Goal: Communication & Community: Answer question/provide support

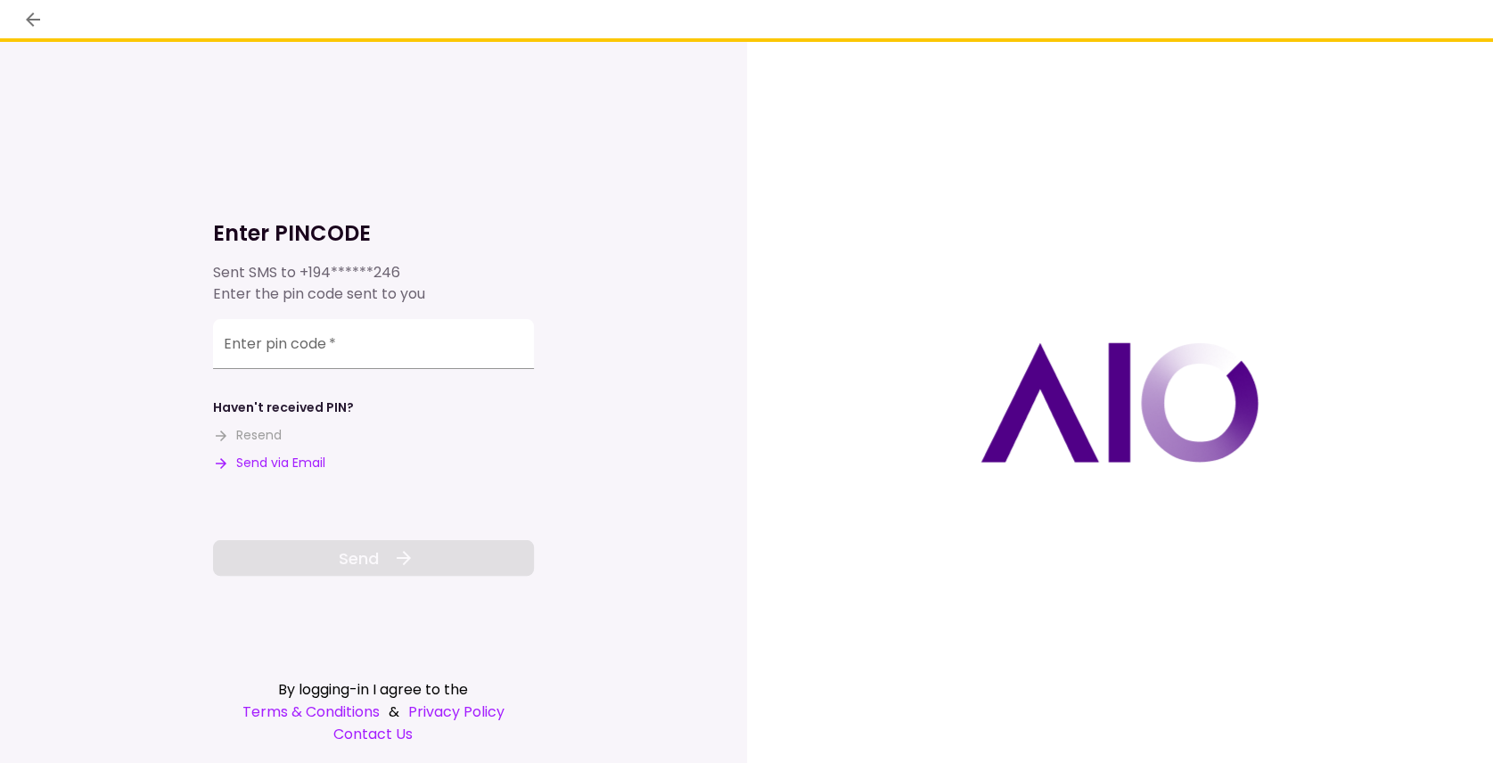
click at [292, 468] on button "Send via Email" at bounding box center [269, 463] width 112 height 19
click at [221, 341] on input "Enter pin code   *" at bounding box center [373, 344] width 321 height 50
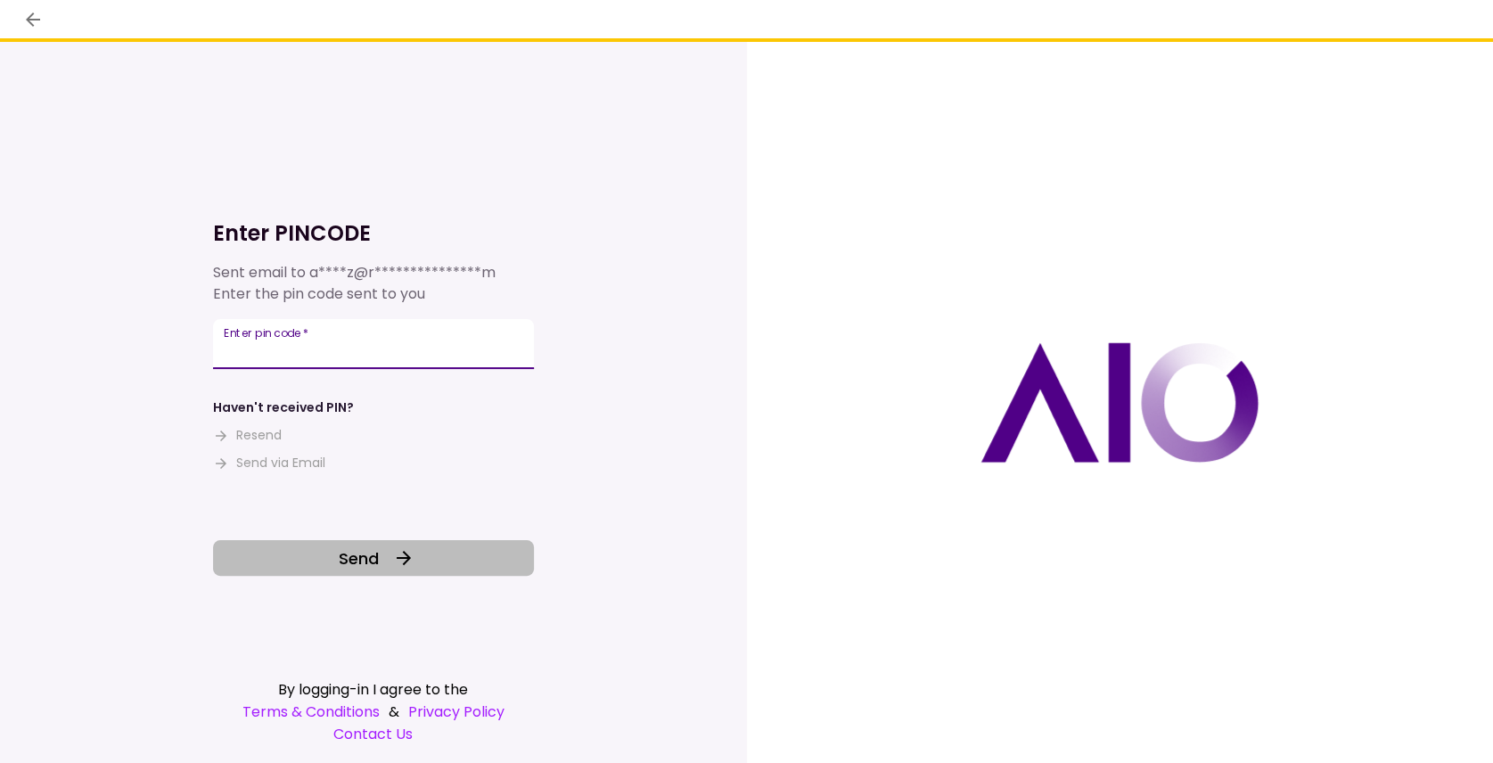
type input "******"
click at [335, 561] on button "Send" at bounding box center [373, 558] width 321 height 36
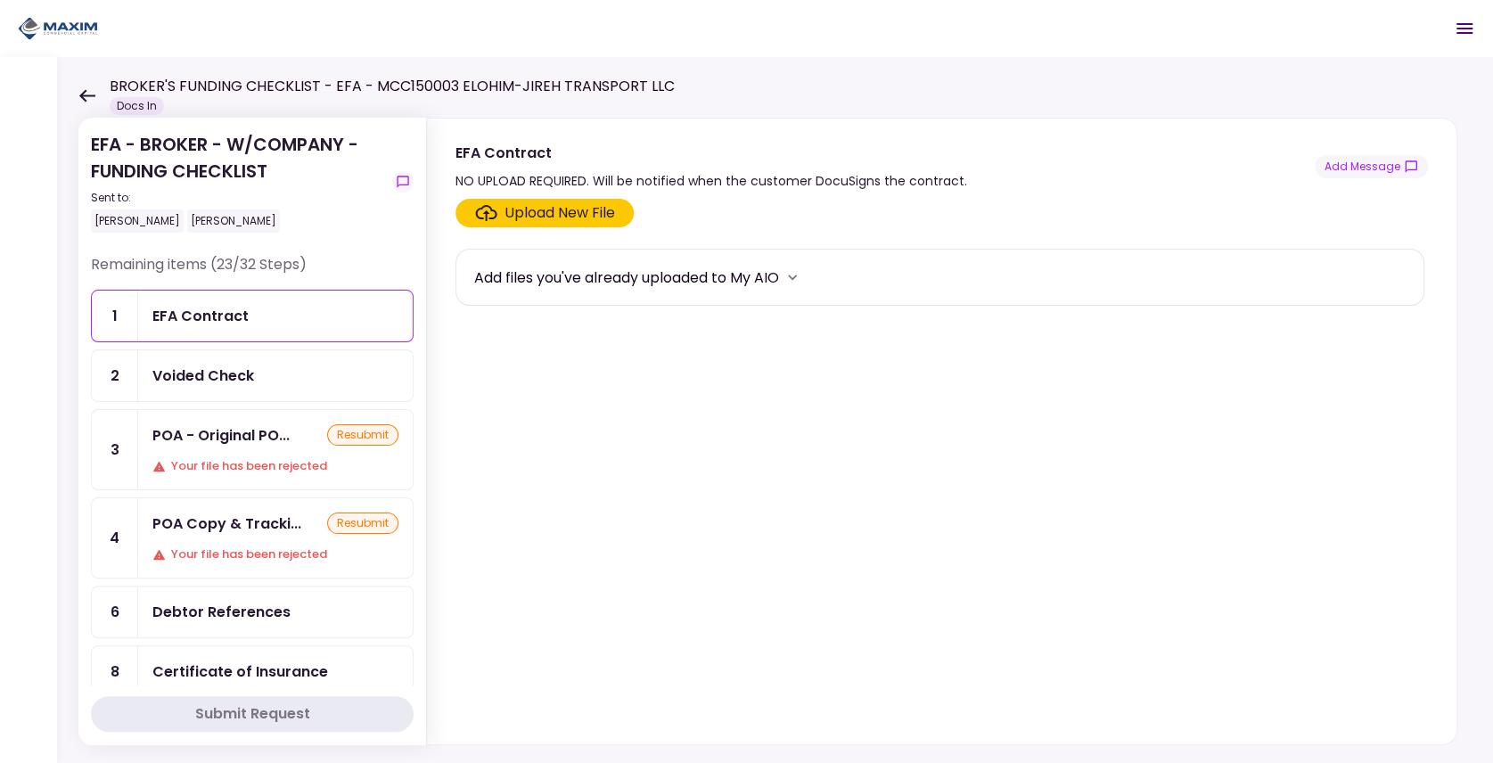
click at [91, 94] on icon at bounding box center [86, 95] width 17 height 13
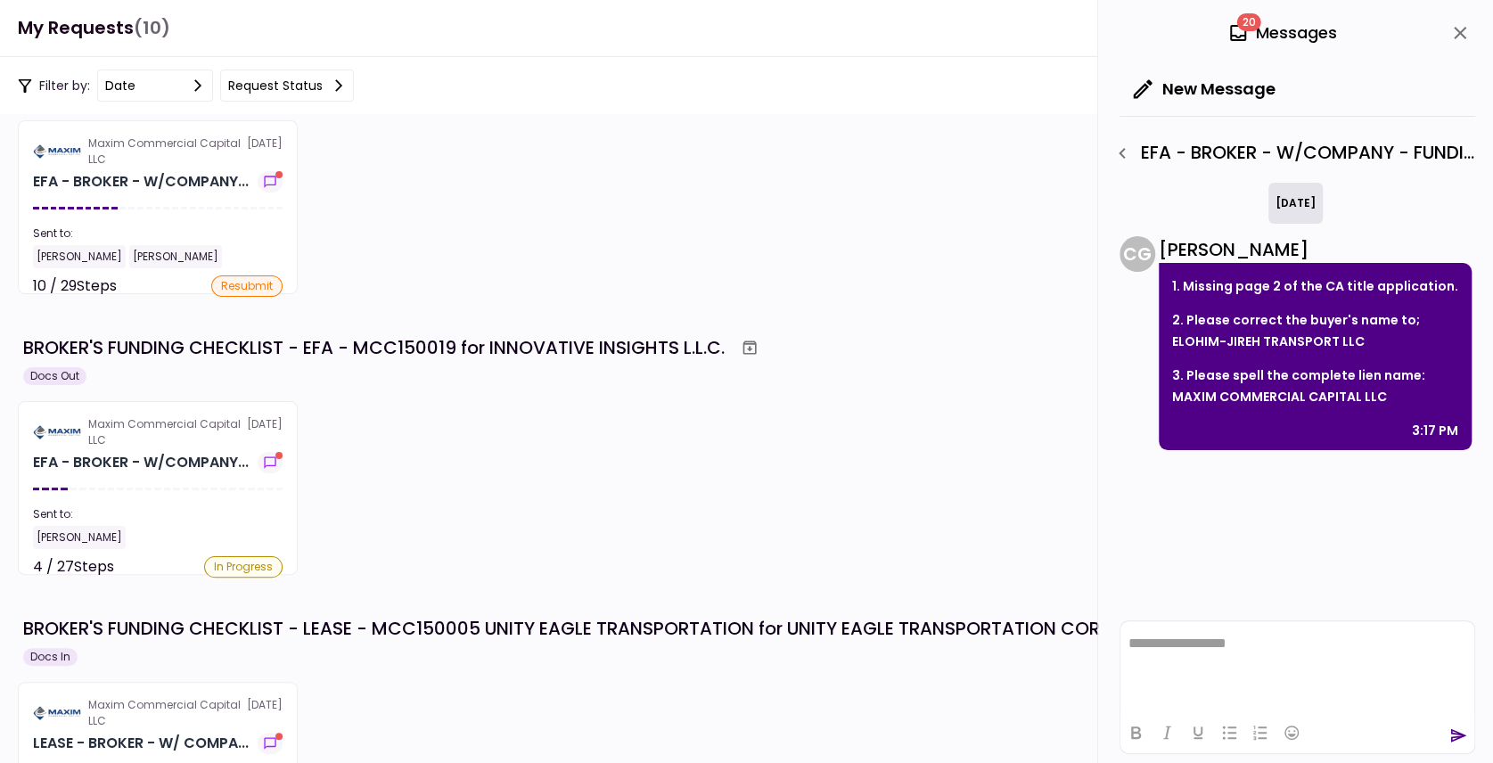
scroll to position [415, 0]
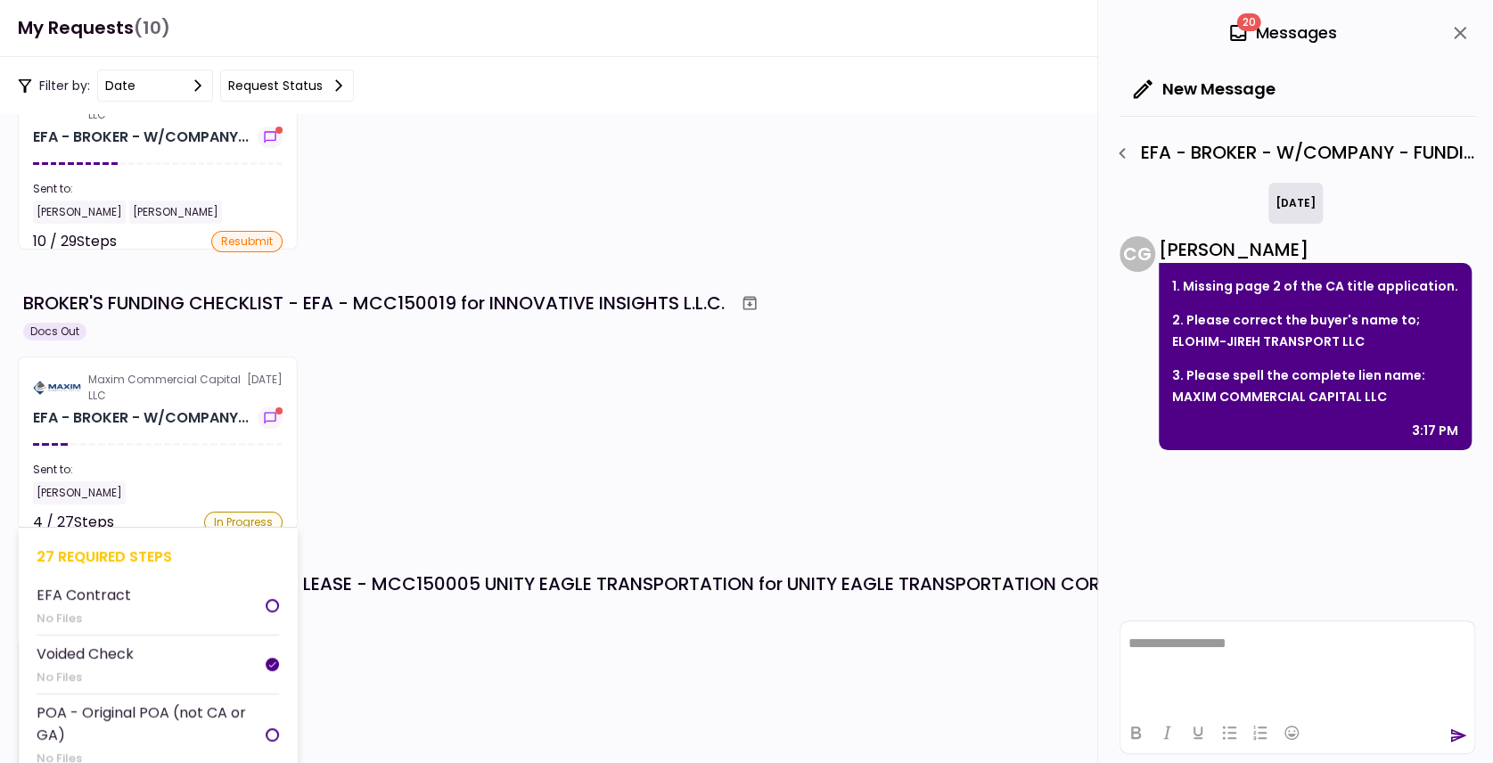
click at [205, 474] on div "Sent to:" at bounding box center [158, 470] width 250 height 16
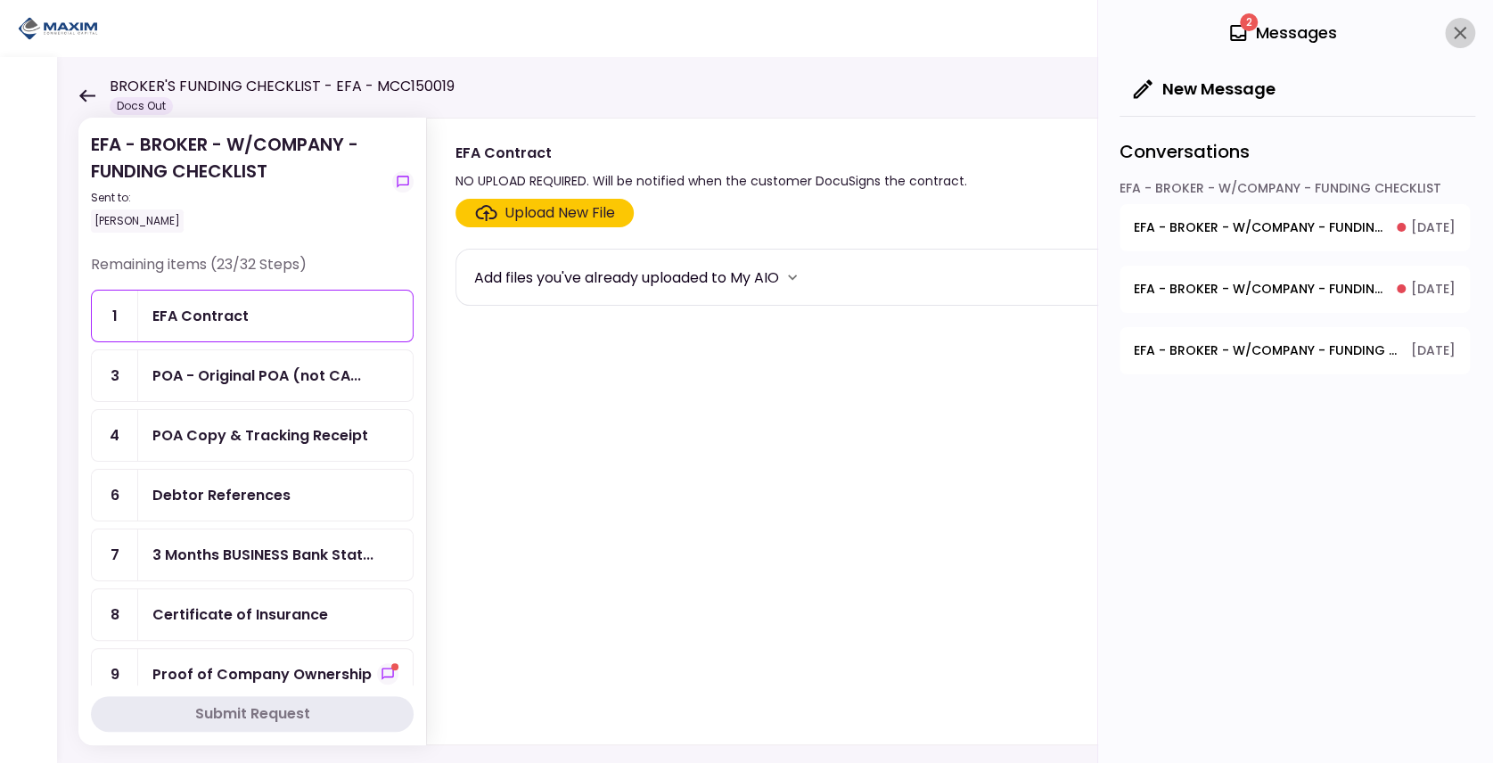
click at [1458, 36] on icon "close" at bounding box center [1459, 32] width 21 height 21
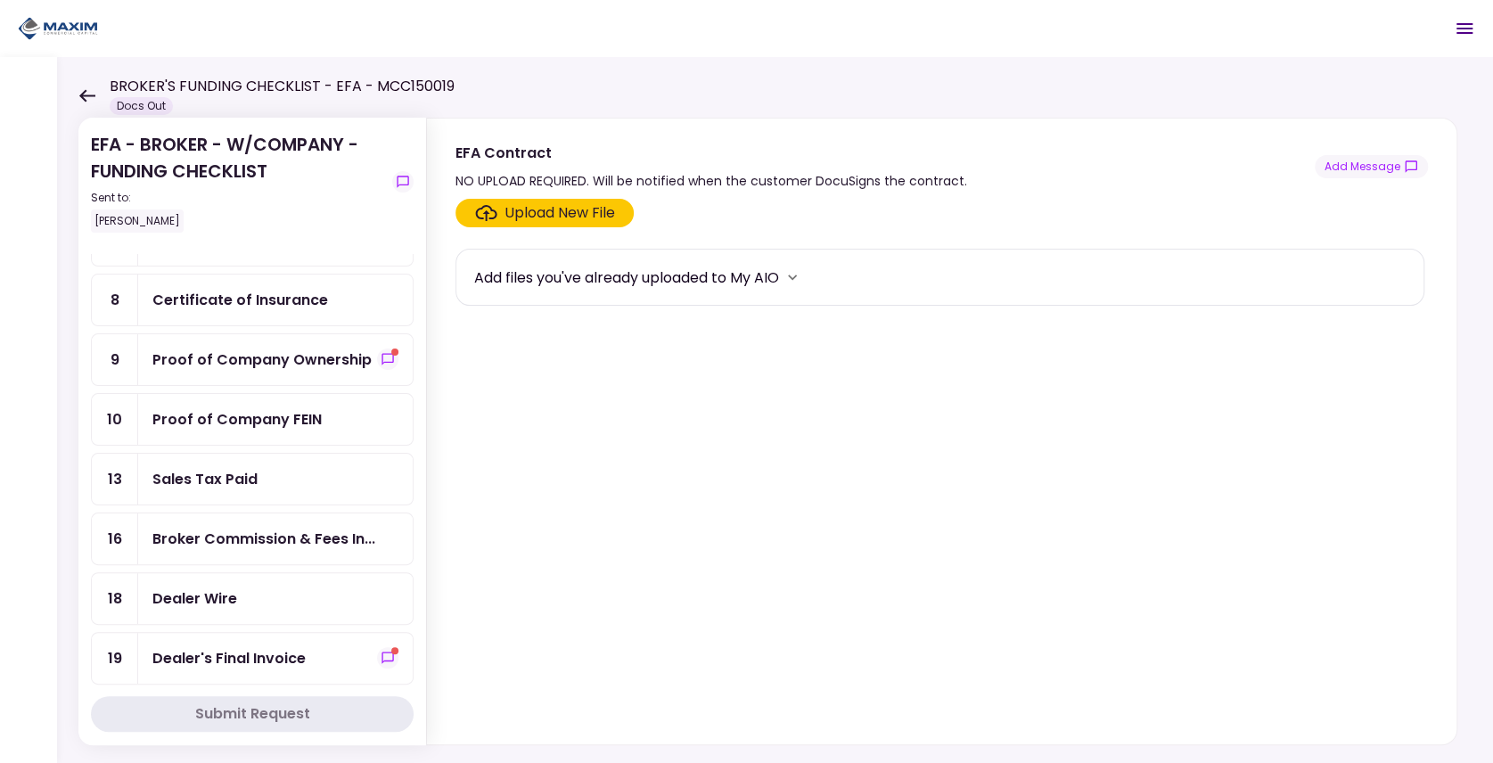
scroll to position [356, 0]
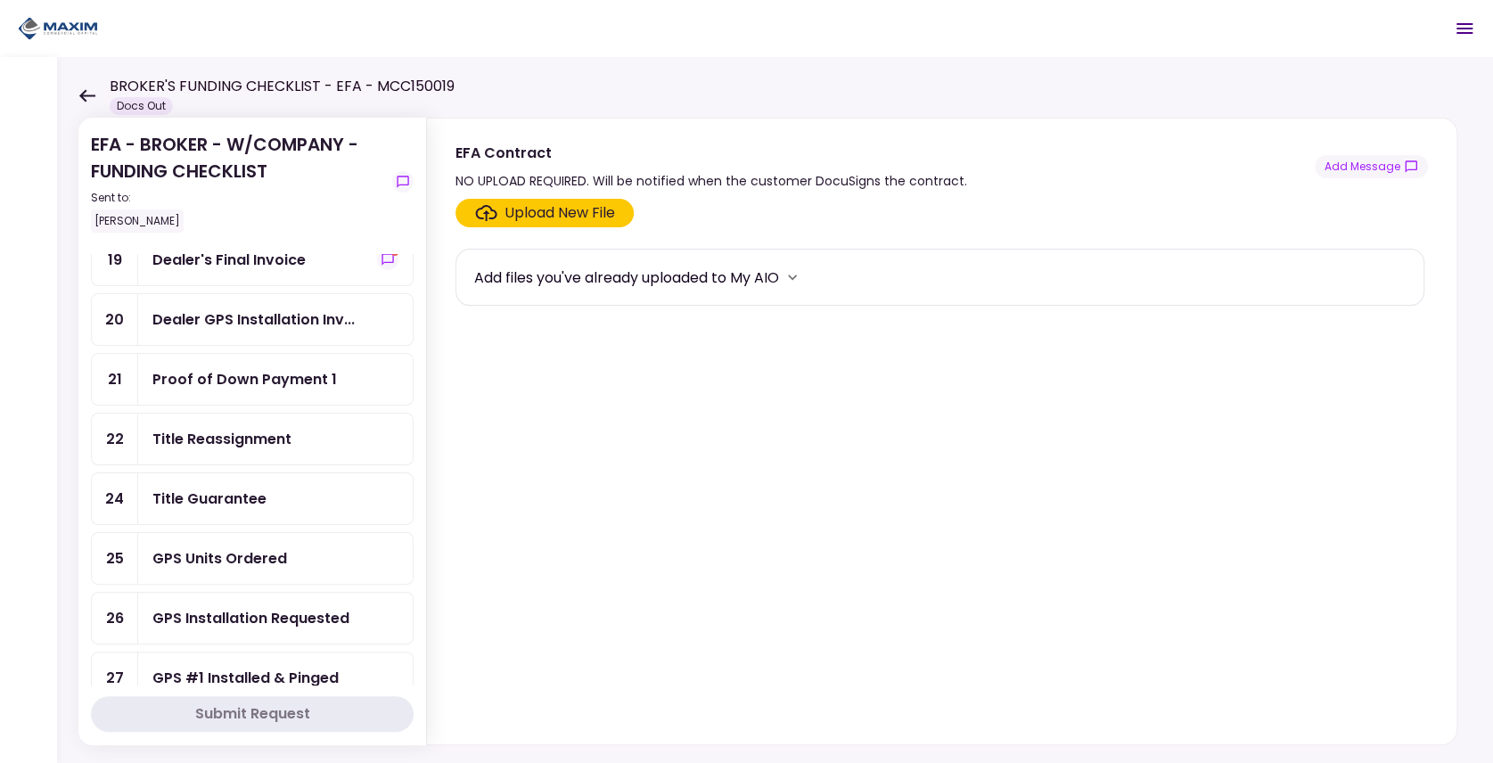
click at [261, 547] on div "GPS Units Ordered" at bounding box center [219, 558] width 135 height 22
click at [1372, 164] on button "Add Message" at bounding box center [1371, 166] width 113 height 23
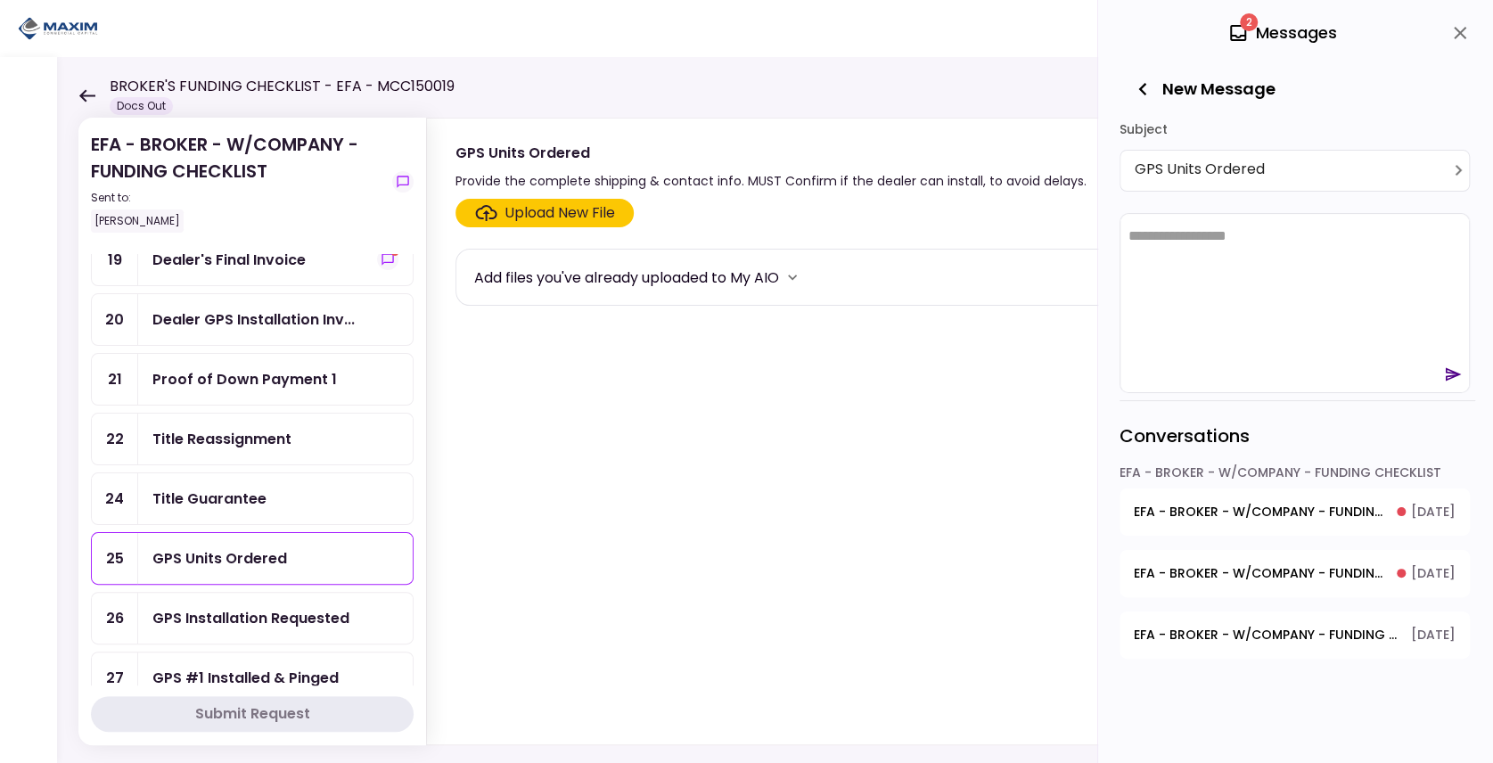
scroll to position [0, 0]
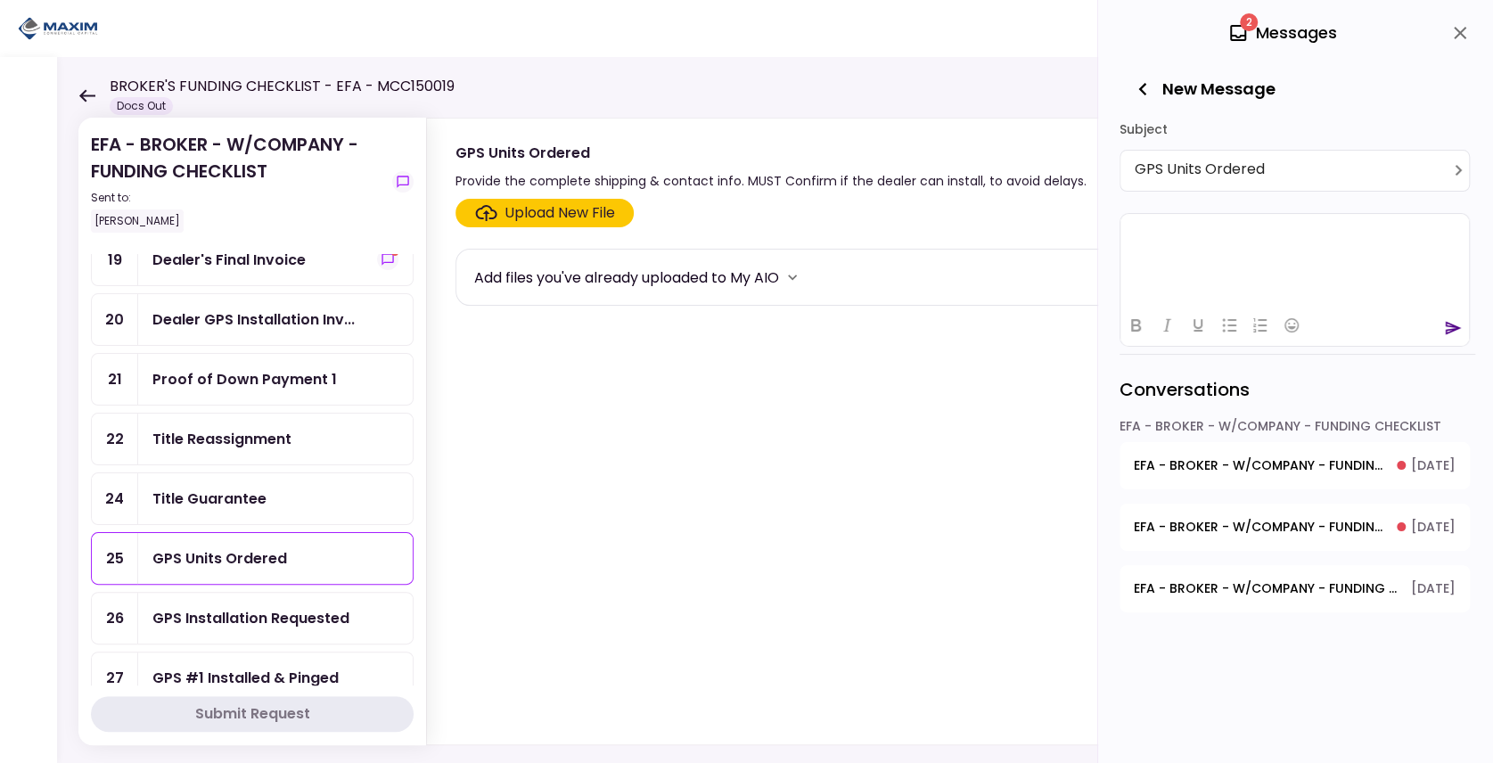
click at [1175, 240] on p "Rich Text Area. Press ALT-0 for help." at bounding box center [1294, 234] width 332 height 15
click at [1204, 254] on html at bounding box center [1294, 235] width 348 height 44
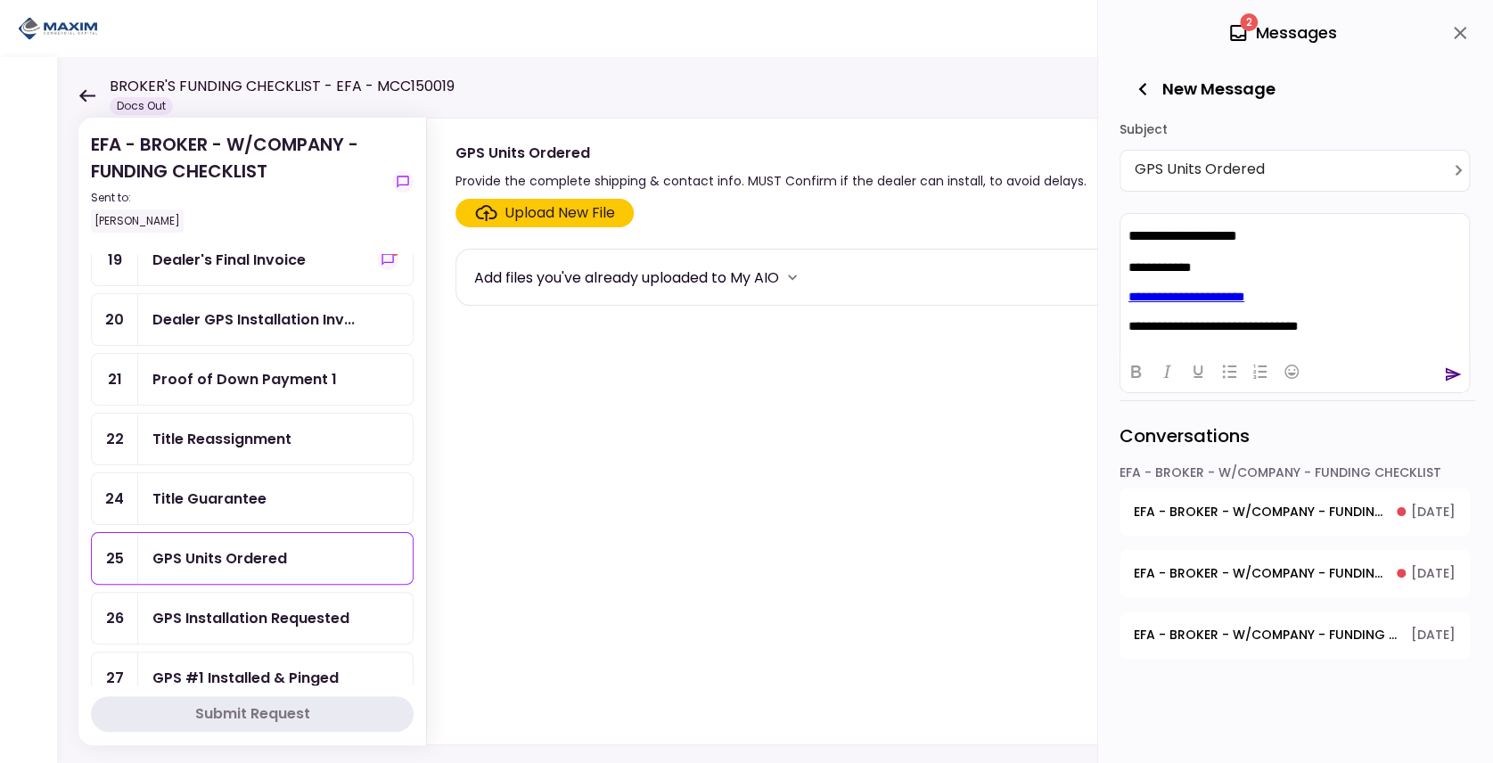
click at [1258, 229] on p "**********" at bounding box center [1290, 235] width 324 height 17
click at [1456, 376] on icon "send" at bounding box center [1453, 374] width 18 height 18
